Goal: Navigation & Orientation: Understand site structure

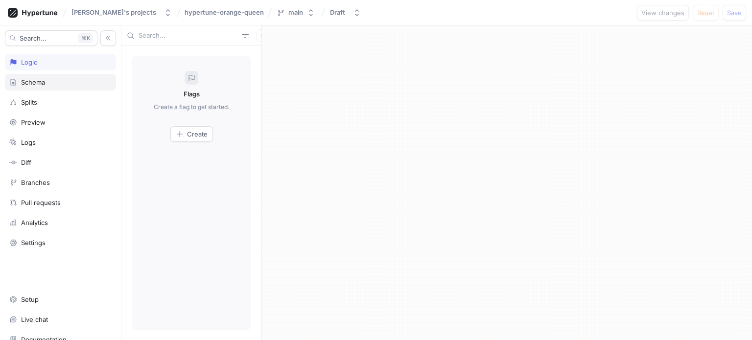
click at [47, 79] on div "Schema" at bounding box center [60, 82] width 102 height 8
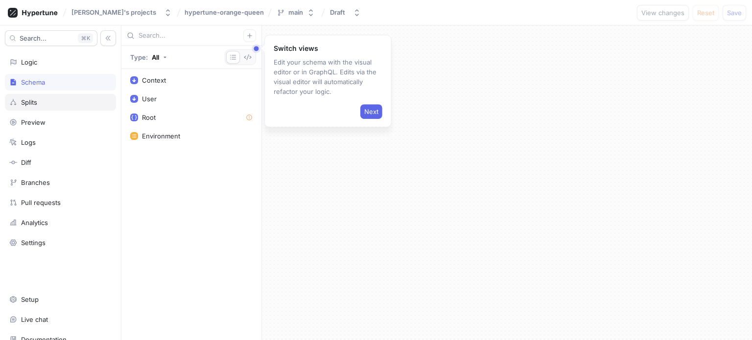
click at [46, 106] on div "Splits" at bounding box center [60, 102] width 111 height 17
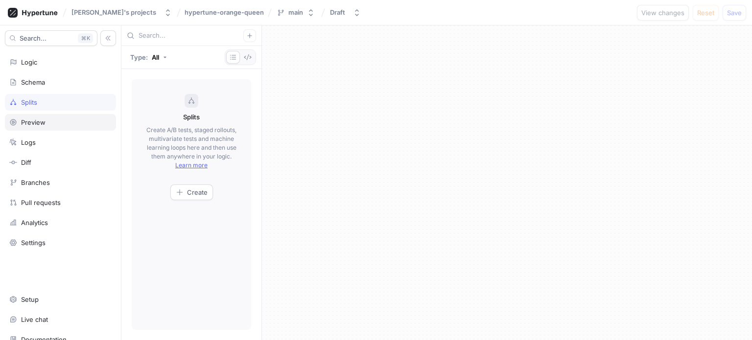
click at [45, 125] on div "Preview" at bounding box center [60, 123] width 102 height 8
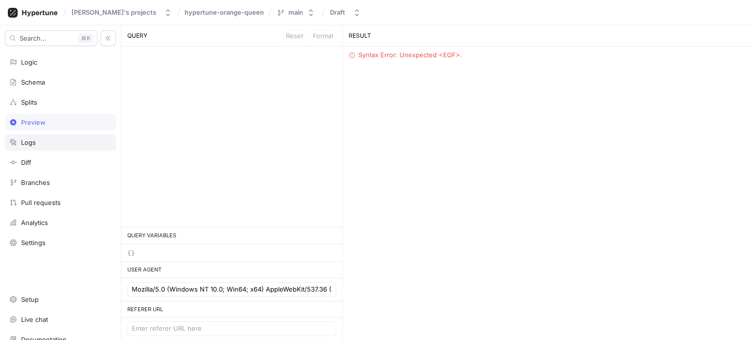
click at [45, 142] on div "Logs" at bounding box center [60, 143] width 102 height 8
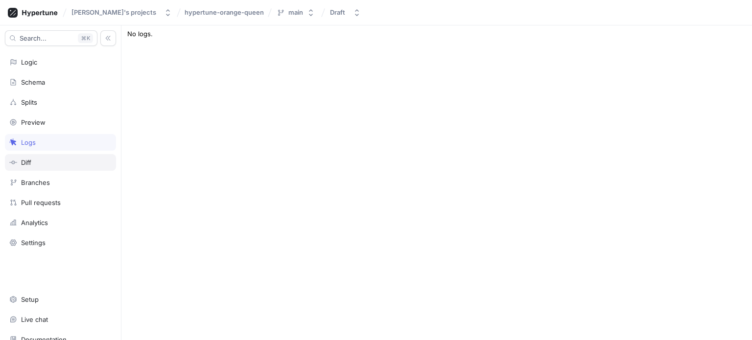
click at [45, 164] on div "Diff" at bounding box center [60, 163] width 102 height 8
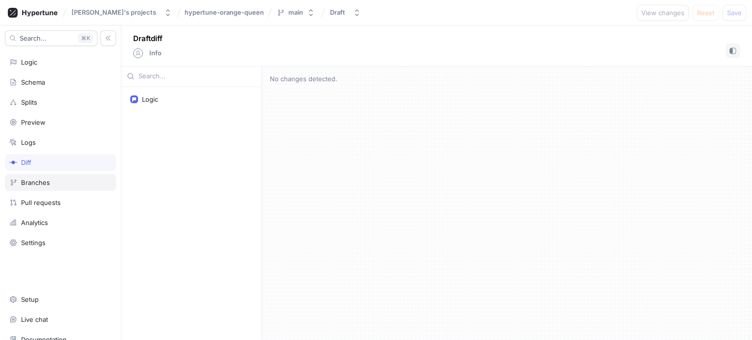
click at [43, 185] on div "Branches" at bounding box center [35, 183] width 29 height 8
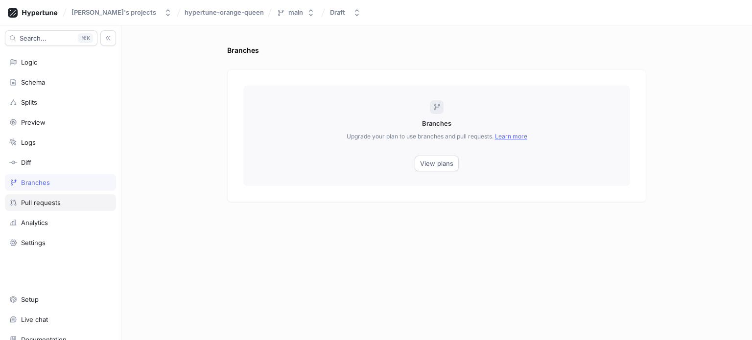
click at [43, 203] on div "Pull requests" at bounding box center [41, 203] width 40 height 8
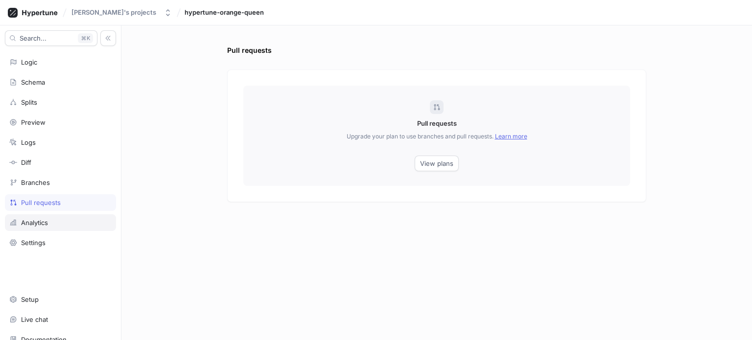
click at [51, 224] on div "Analytics" at bounding box center [60, 223] width 102 height 8
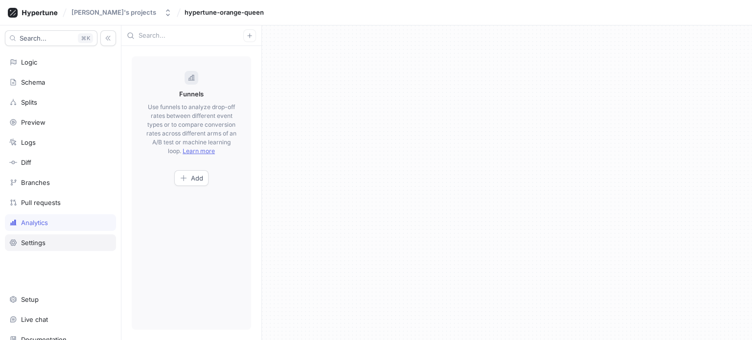
click at [49, 242] on div "Settings" at bounding box center [60, 243] width 102 height 8
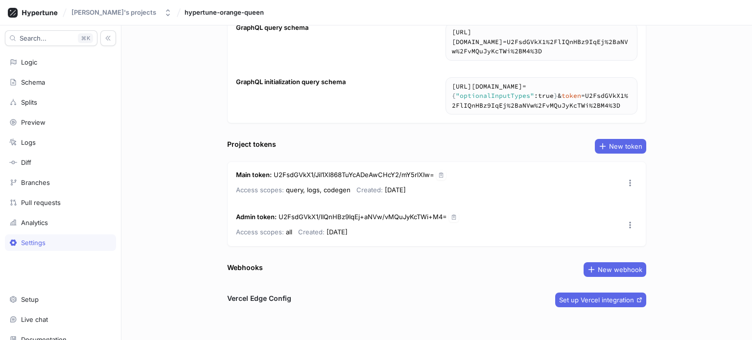
scroll to position [119, 0]
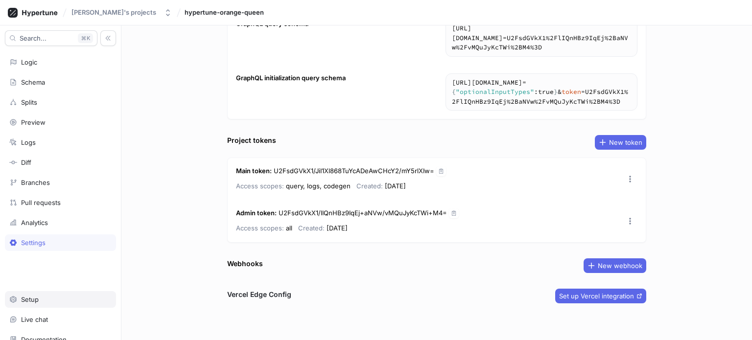
click at [54, 297] on div "Setup" at bounding box center [60, 300] width 102 height 8
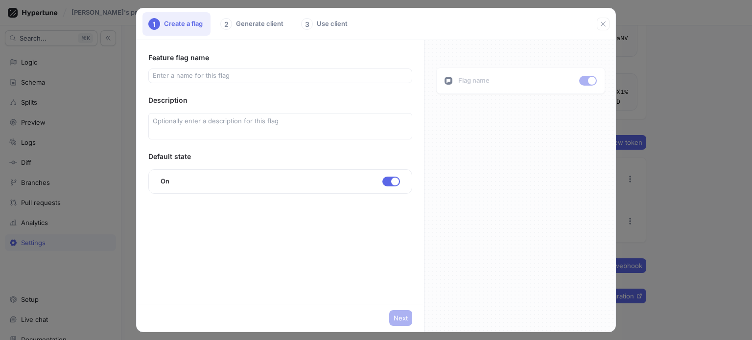
click at [59, 317] on div "1 Create a flag 2 Generate client 3 Use client Feature flag name Description De…" at bounding box center [376, 170] width 752 height 340
click at [608, 23] on button "button" at bounding box center [603, 24] width 13 height 13
